Goal: Find specific page/section: Find specific page/section

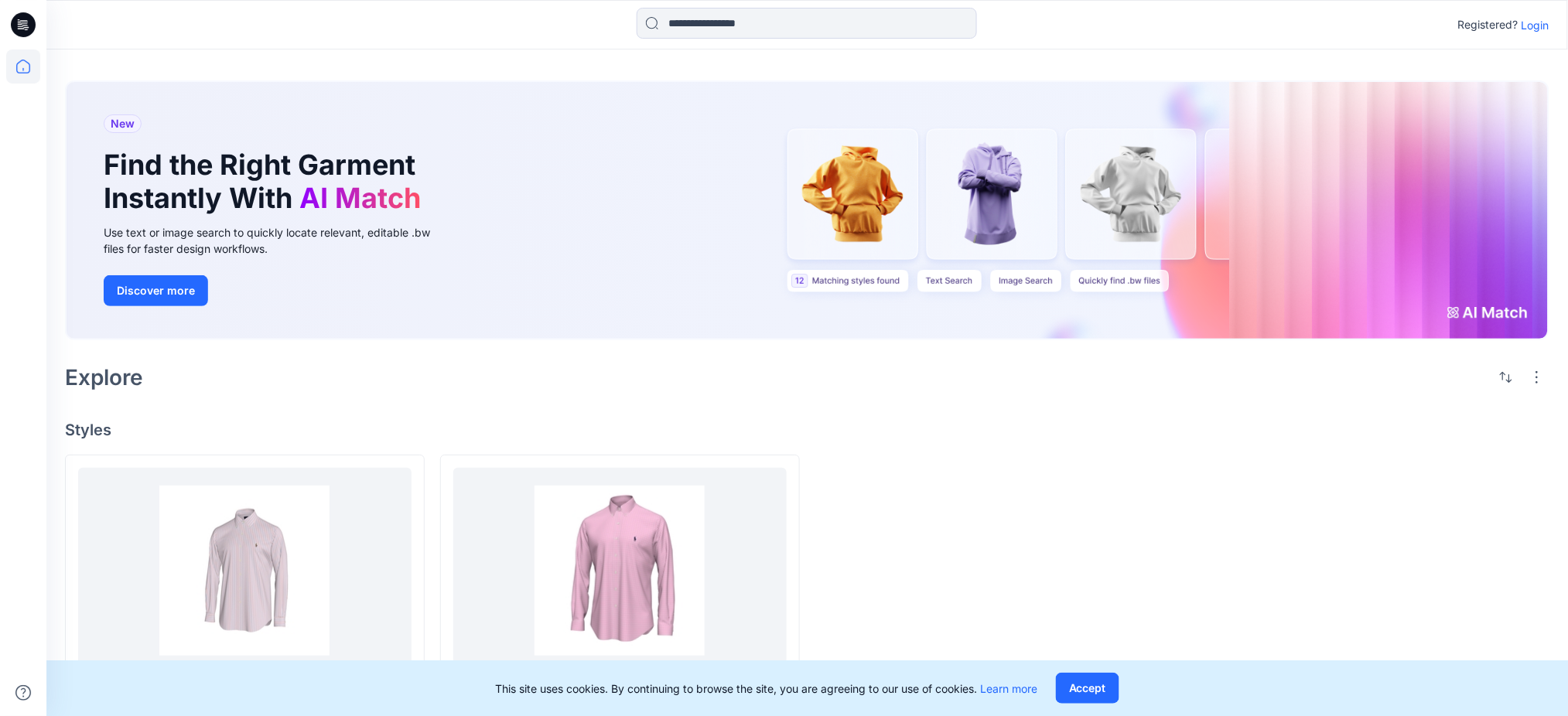
click at [1533, 22] on p "Login" at bounding box center [1536, 24] width 28 height 16
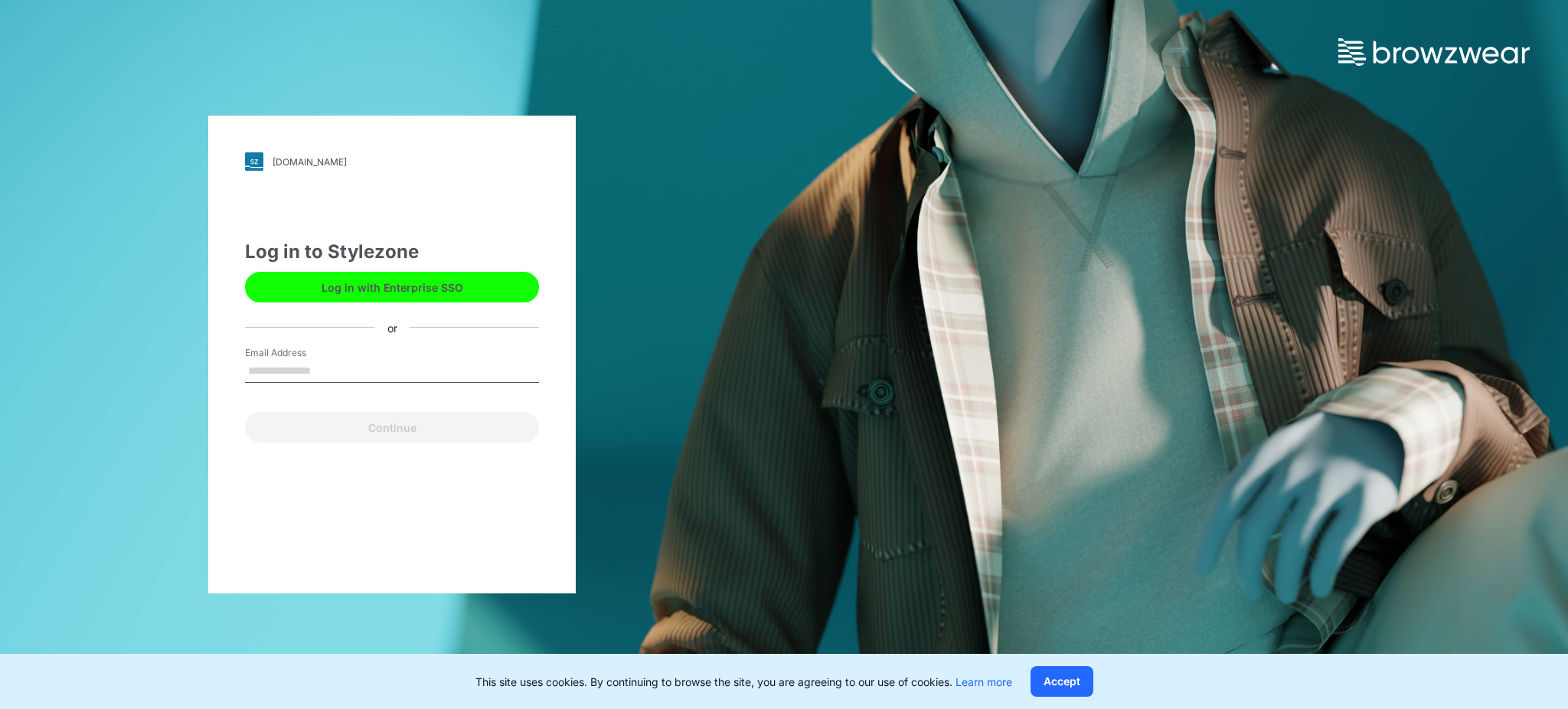
type input "**********"
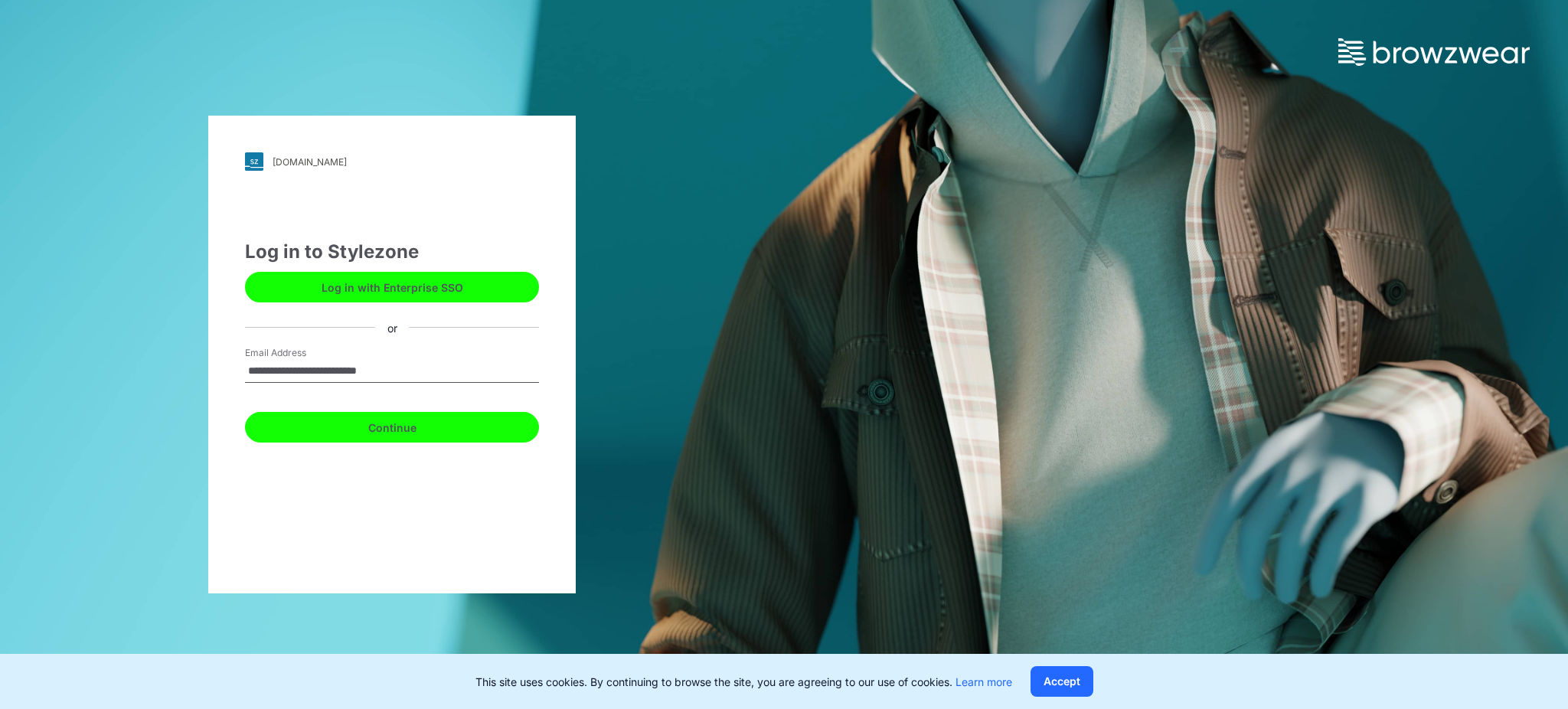
click at [431, 431] on button "Continue" at bounding box center [392, 427] width 294 height 31
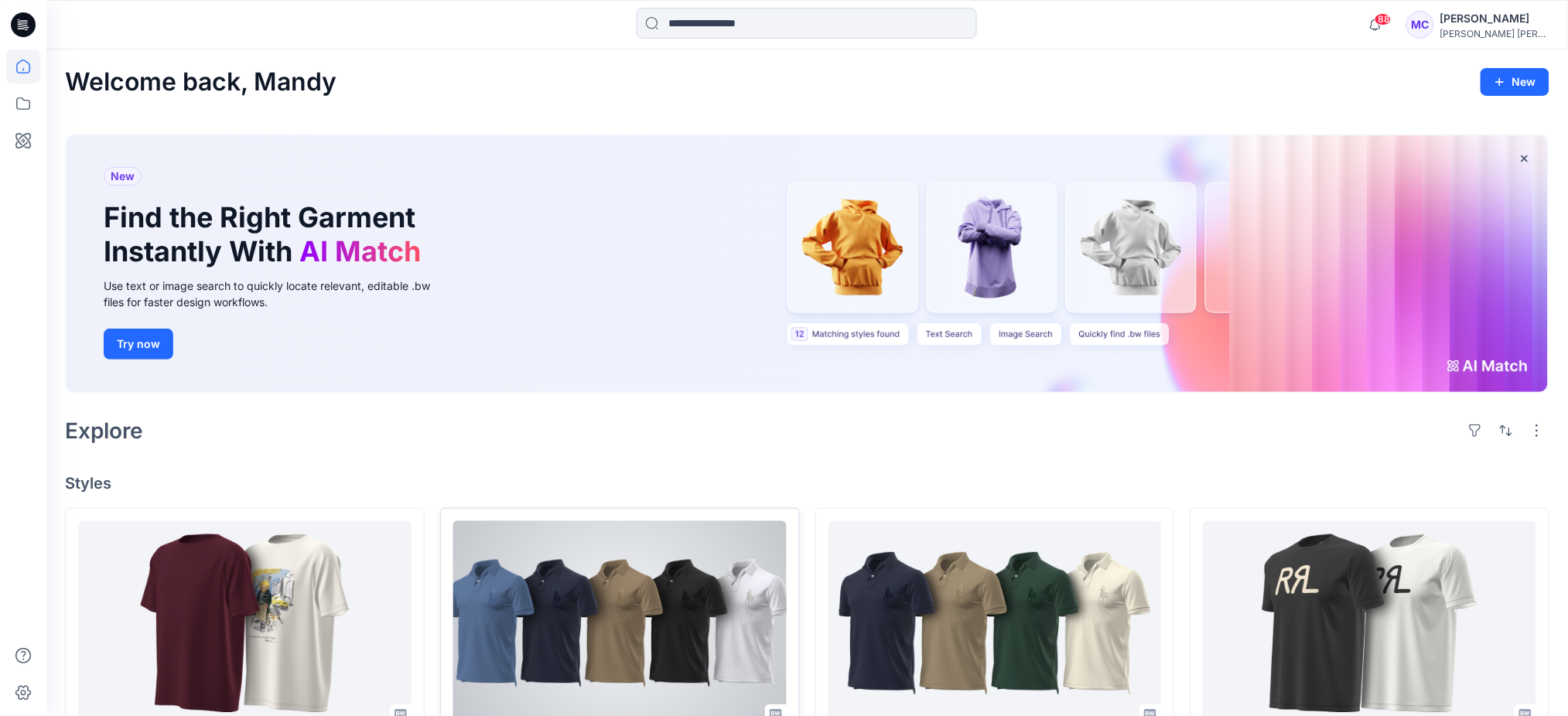
scroll to position [103, 0]
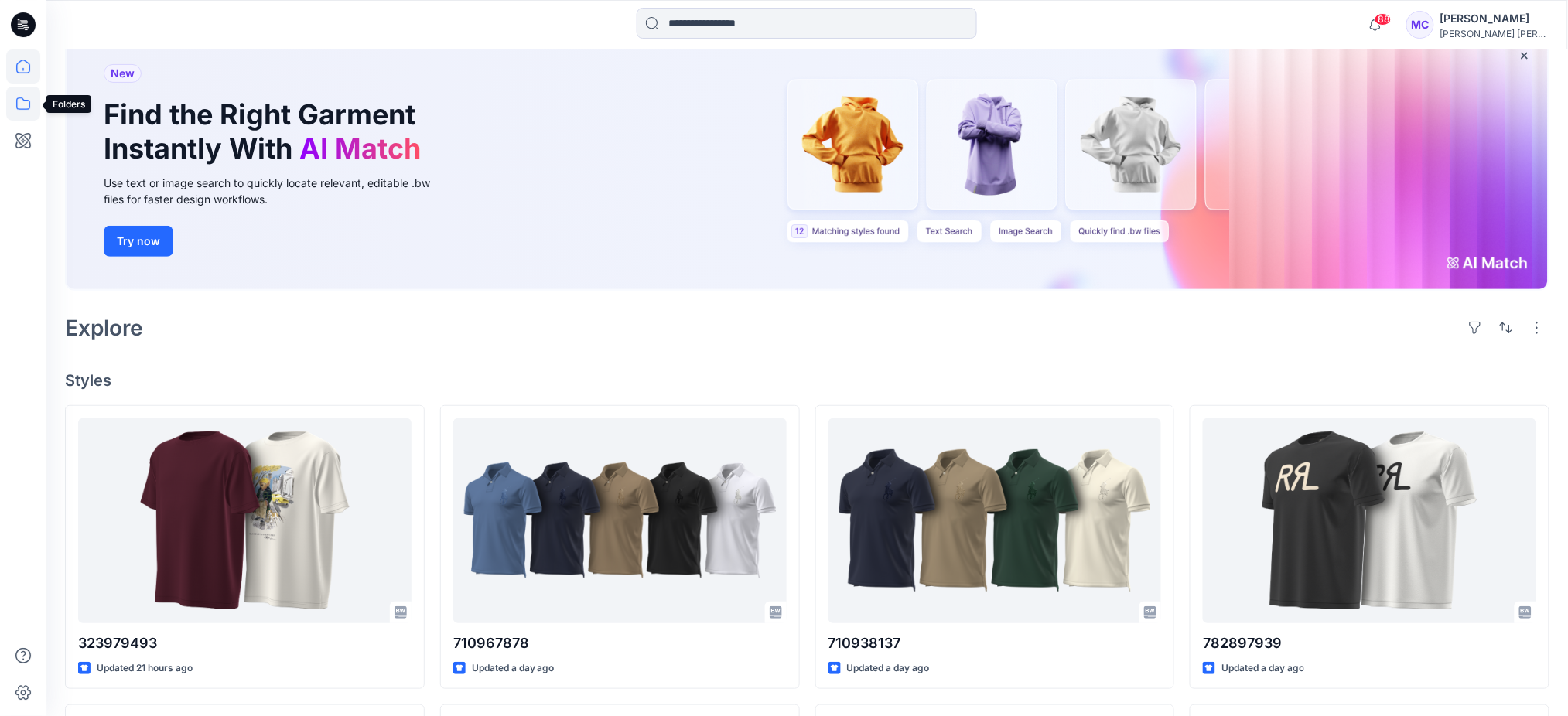
click at [19, 102] on icon at bounding box center [23, 103] width 34 height 34
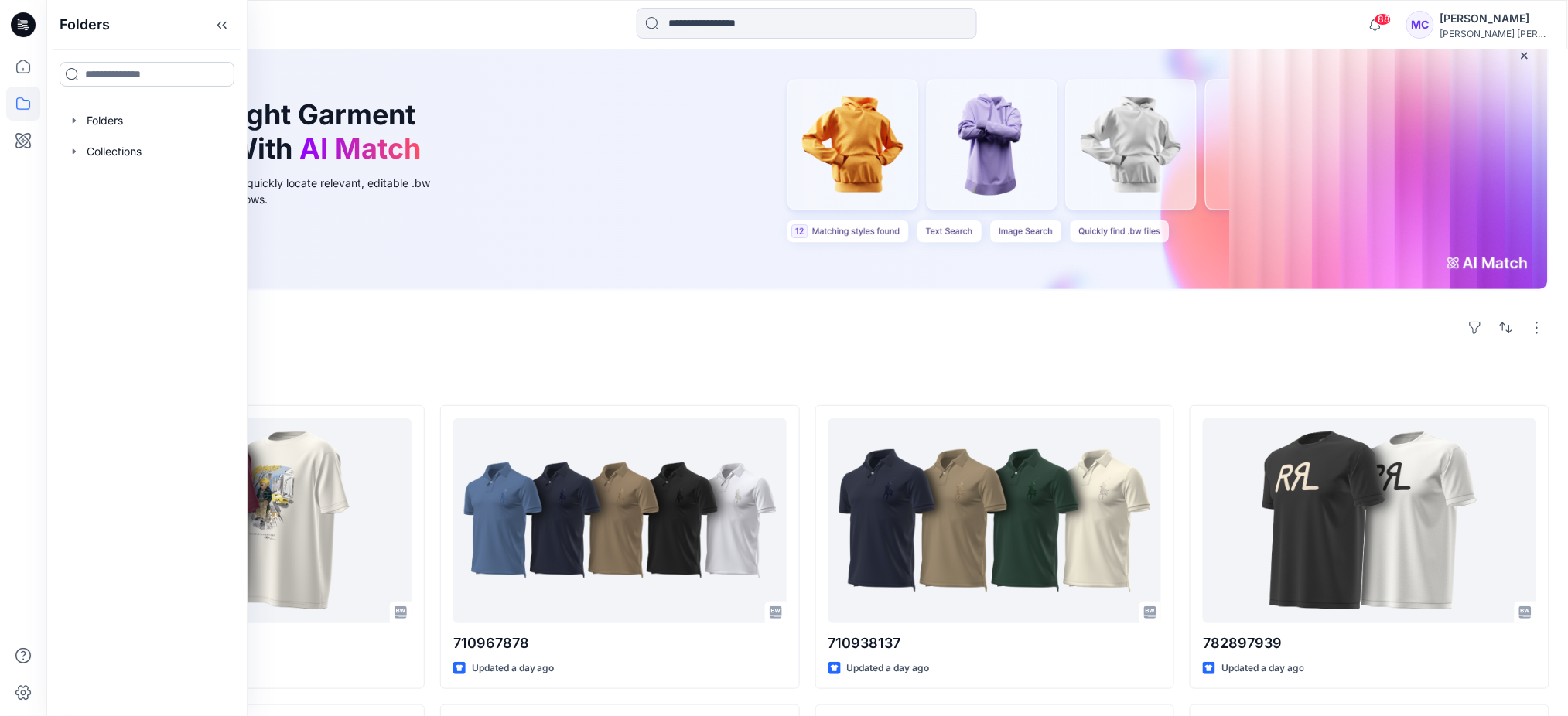
click at [195, 65] on input at bounding box center [147, 74] width 174 height 24
type input "******"
click at [140, 122] on div "Folders" at bounding box center [102, 125] width 73 height 16
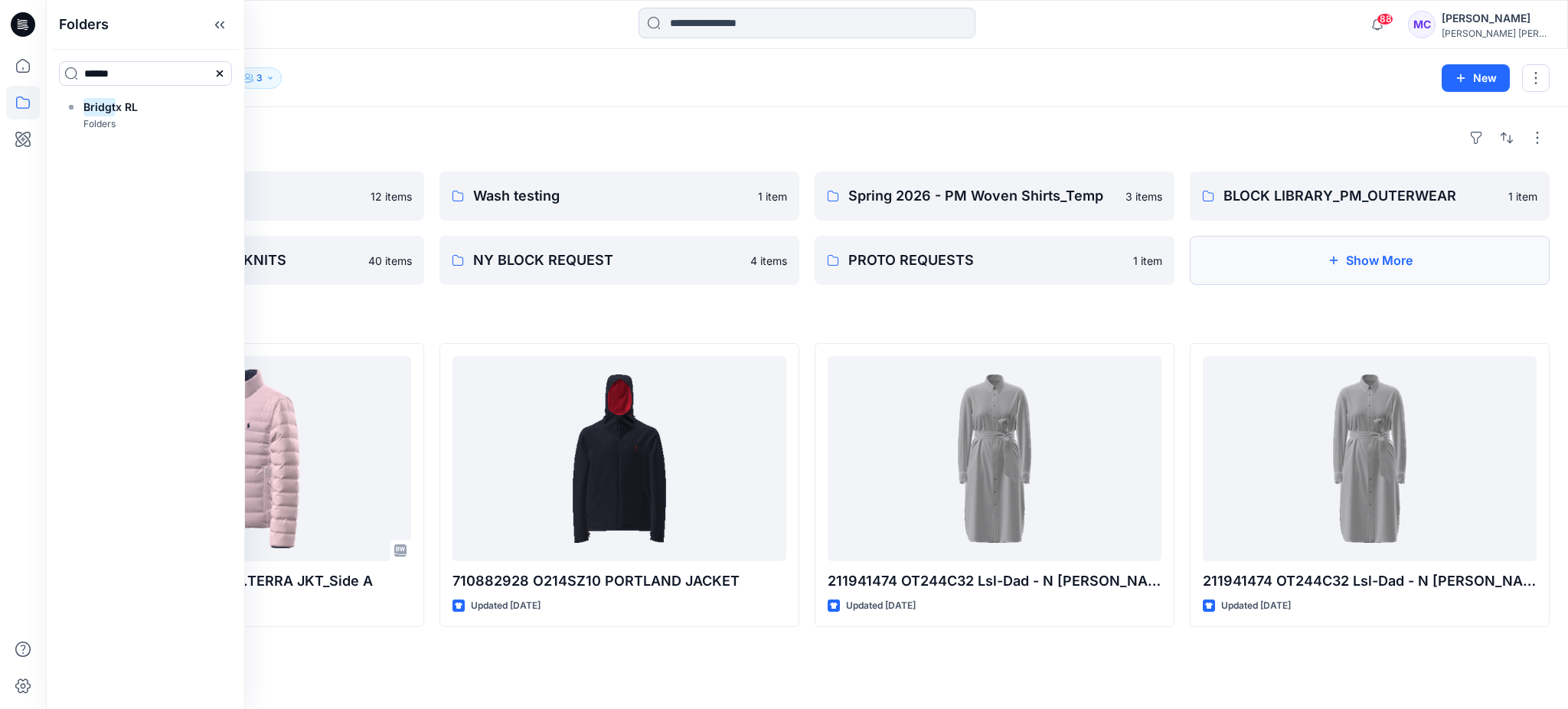
click at [1346, 241] on button "Show More" at bounding box center [1369, 260] width 360 height 49
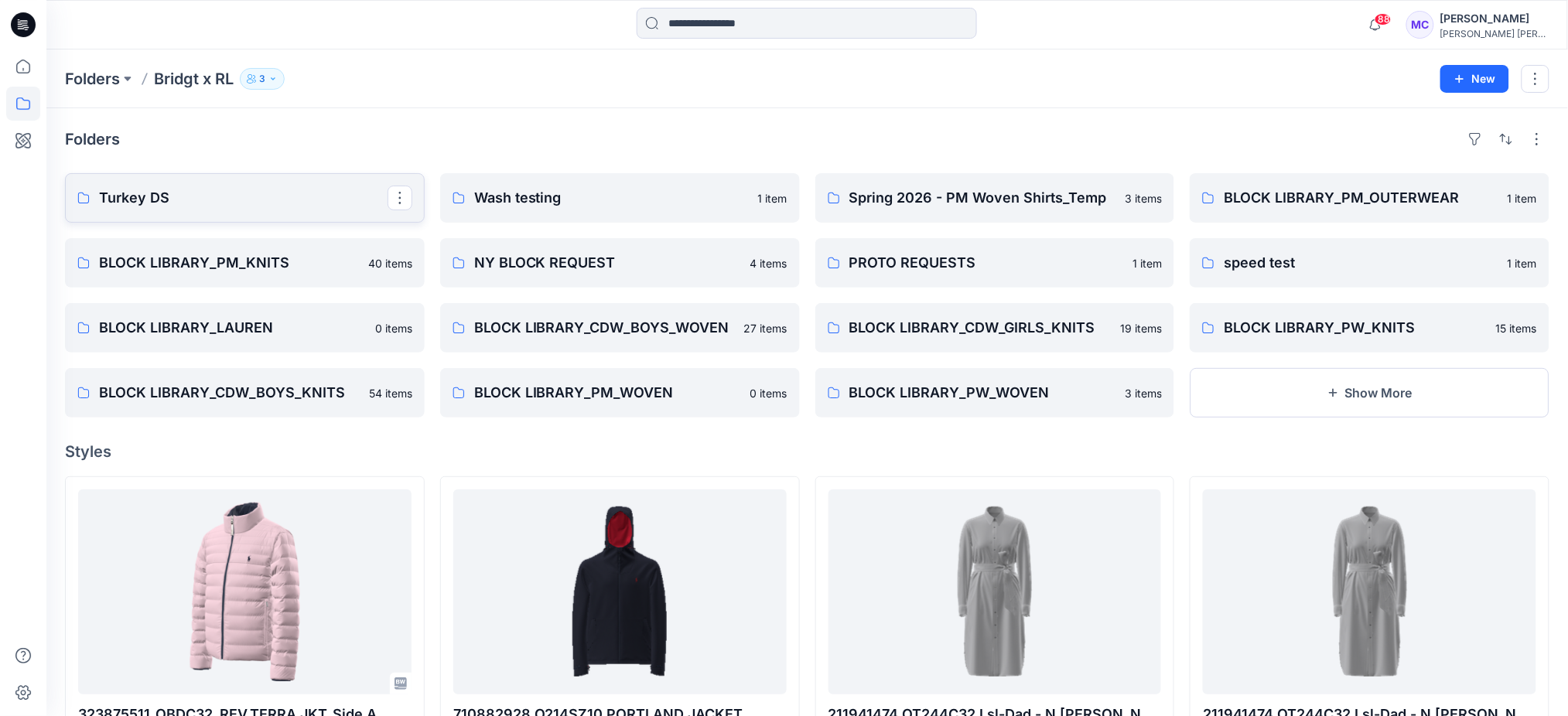
click at [187, 199] on p "Turkey DS" at bounding box center [244, 198] width 289 height 22
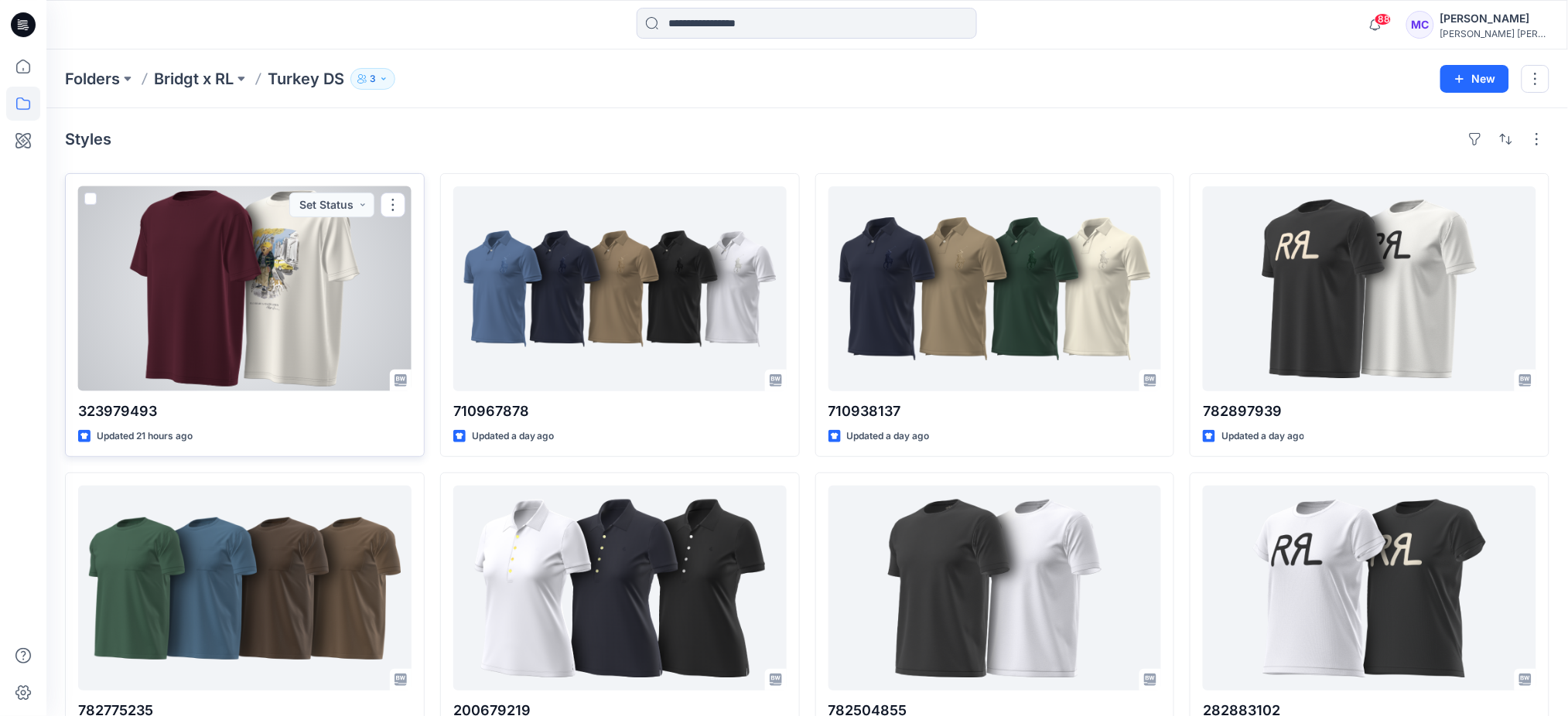
click at [228, 328] on div at bounding box center [245, 289] width 334 height 205
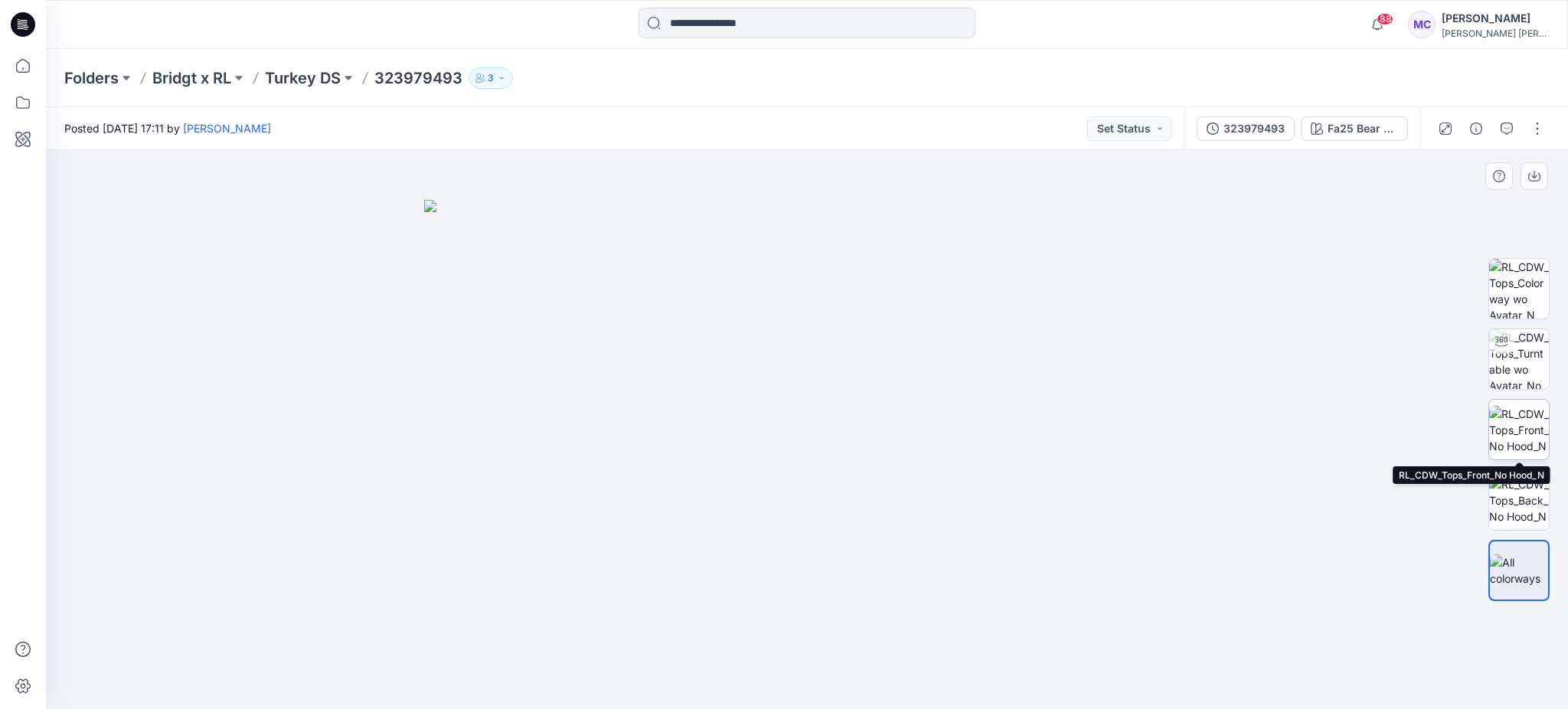
click at [1539, 430] on img at bounding box center [1519, 430] width 59 height 48
drag, startPoint x: 554, startPoint y: 241, endPoint x: 646, endPoint y: 421, distance: 202.1
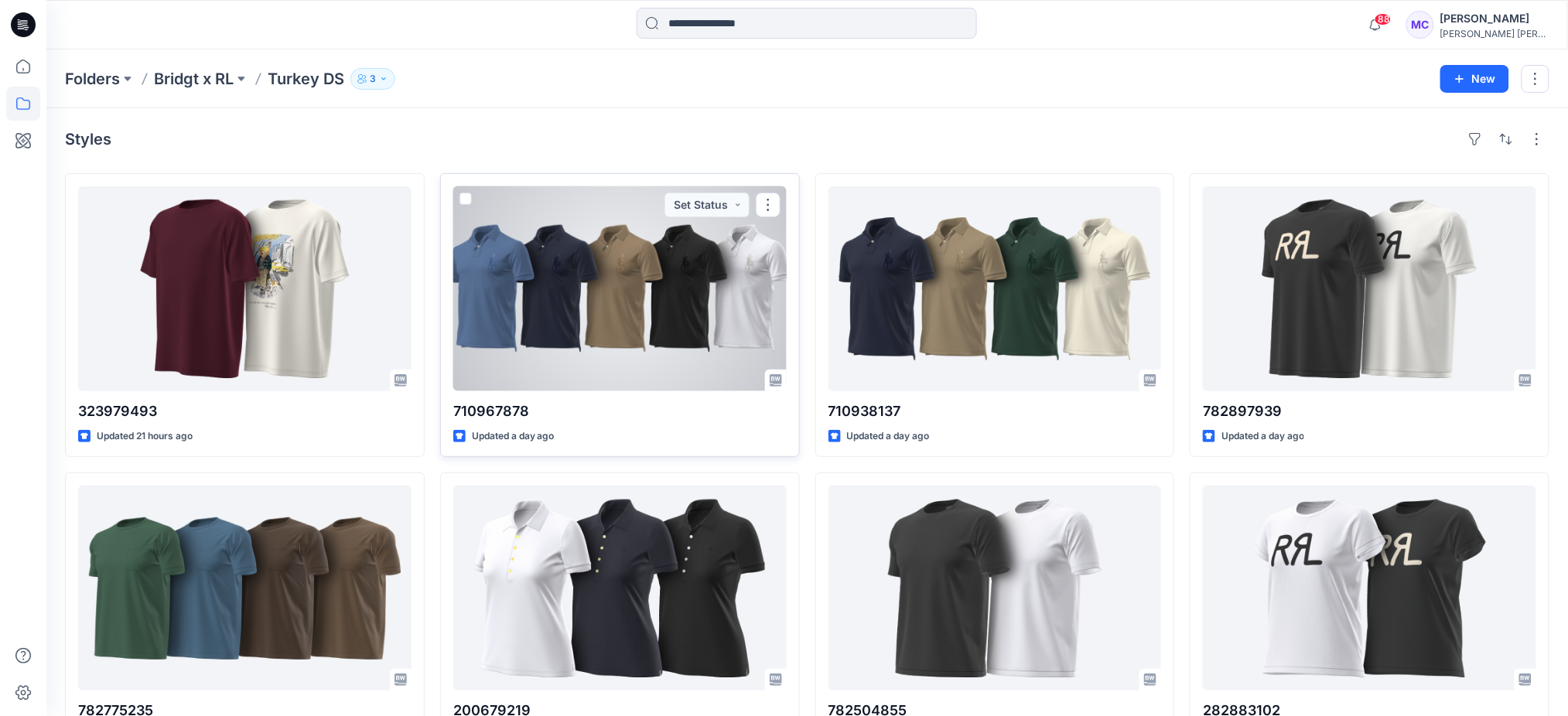
click at [586, 297] on div at bounding box center [621, 289] width 334 height 205
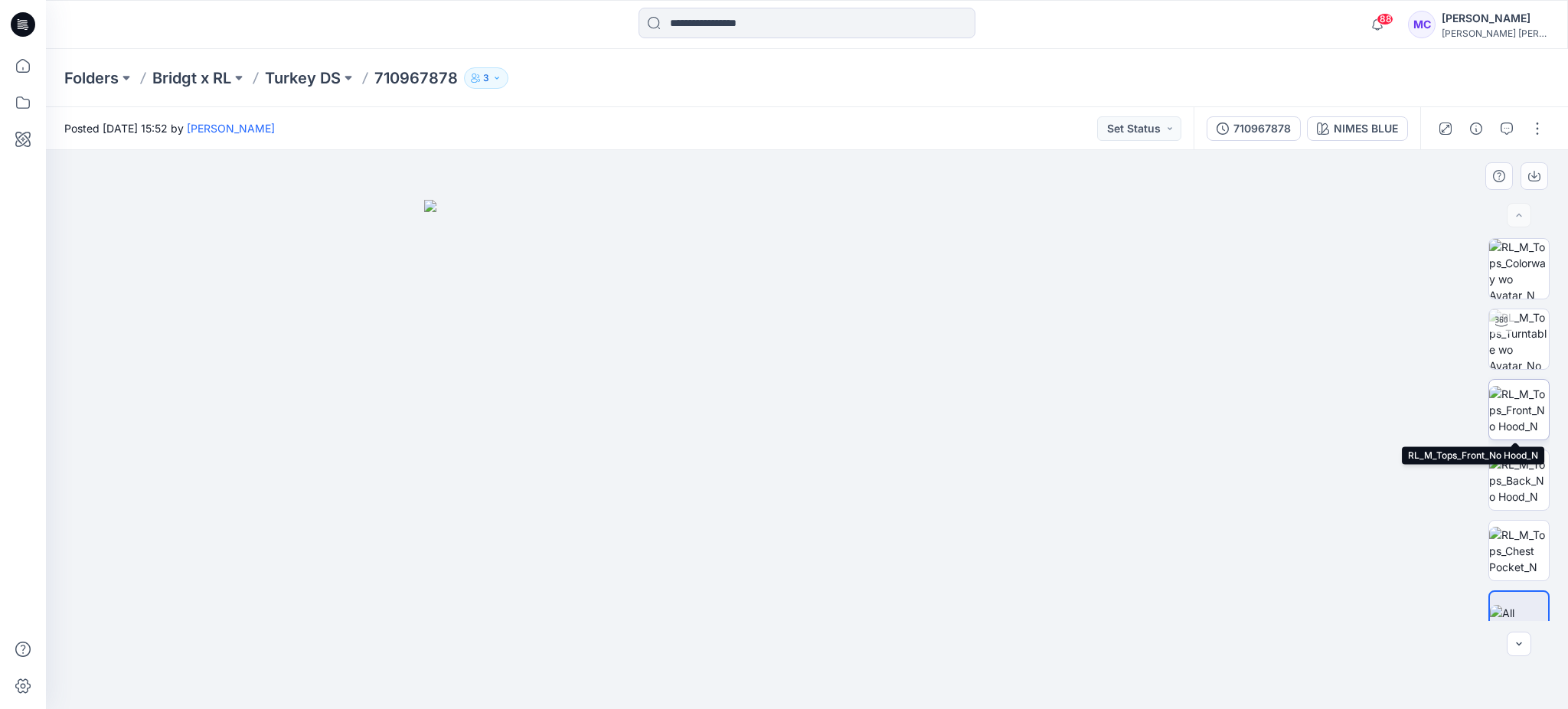
click at [1504, 409] on img at bounding box center [1519, 410] width 59 height 48
drag, startPoint x: 852, startPoint y: 314, endPoint x: 836, endPoint y: 576, distance: 262.5
drag, startPoint x: 872, startPoint y: 583, endPoint x: 865, endPoint y: 359, distance: 224.1
drag, startPoint x: 847, startPoint y: 540, endPoint x: 864, endPoint y: 326, distance: 214.7
click at [1000, 308] on img at bounding box center [806, 430] width 559 height 560
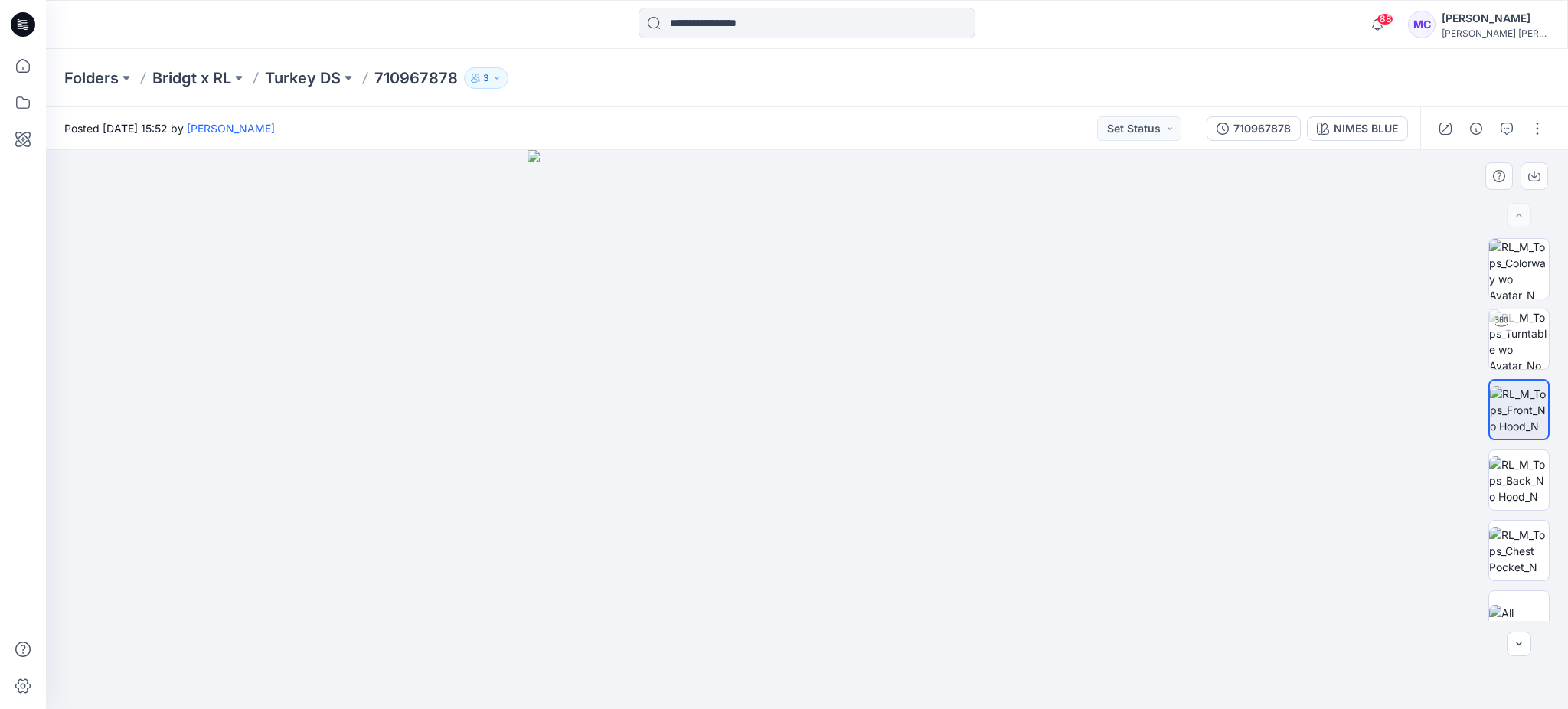
drag, startPoint x: 998, startPoint y: 312, endPoint x: 880, endPoint y: 326, distance: 118.8
click at [1521, 348] on img at bounding box center [1519, 339] width 59 height 59
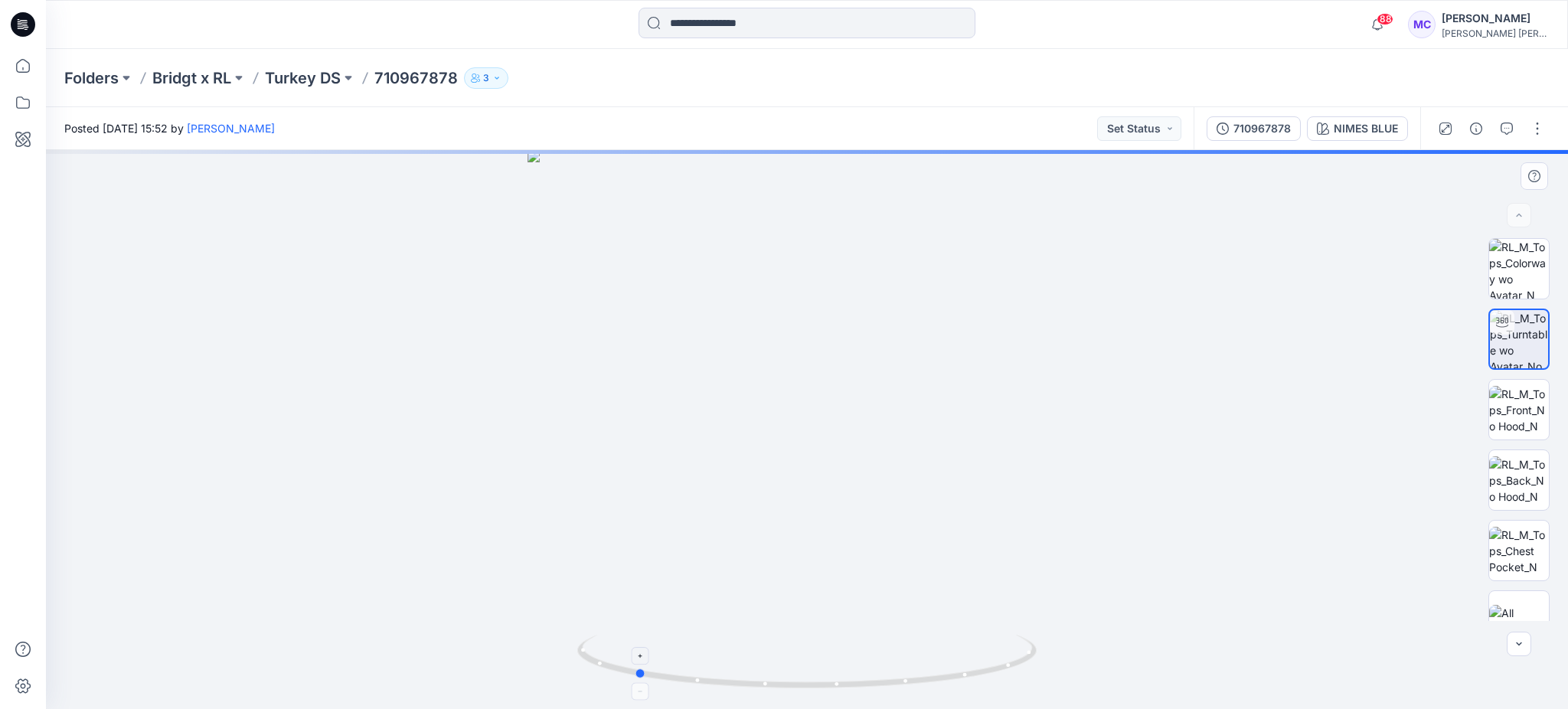
drag, startPoint x: 944, startPoint y: 674, endPoint x: 774, endPoint y: 663, distance: 170.4
click at [774, 663] on icon at bounding box center [808, 664] width 463 height 58
